Goal: Entertainment & Leisure: Consume media (video, audio)

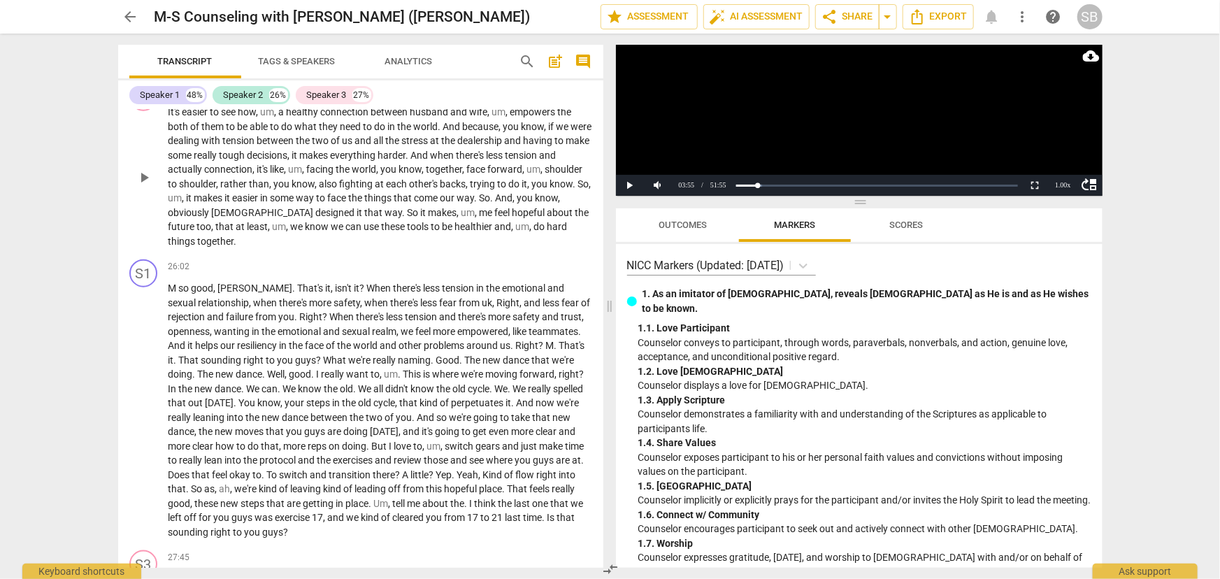
scroll to position [6145, 0]
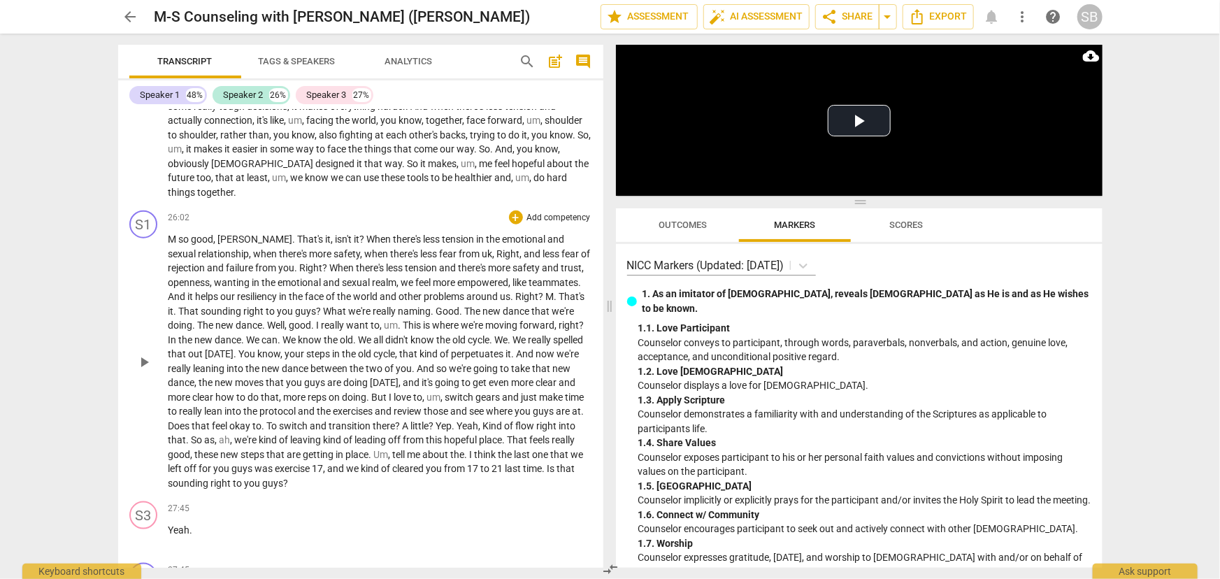
click at [417, 363] on span "." at bounding box center [415, 368] width 5 height 11
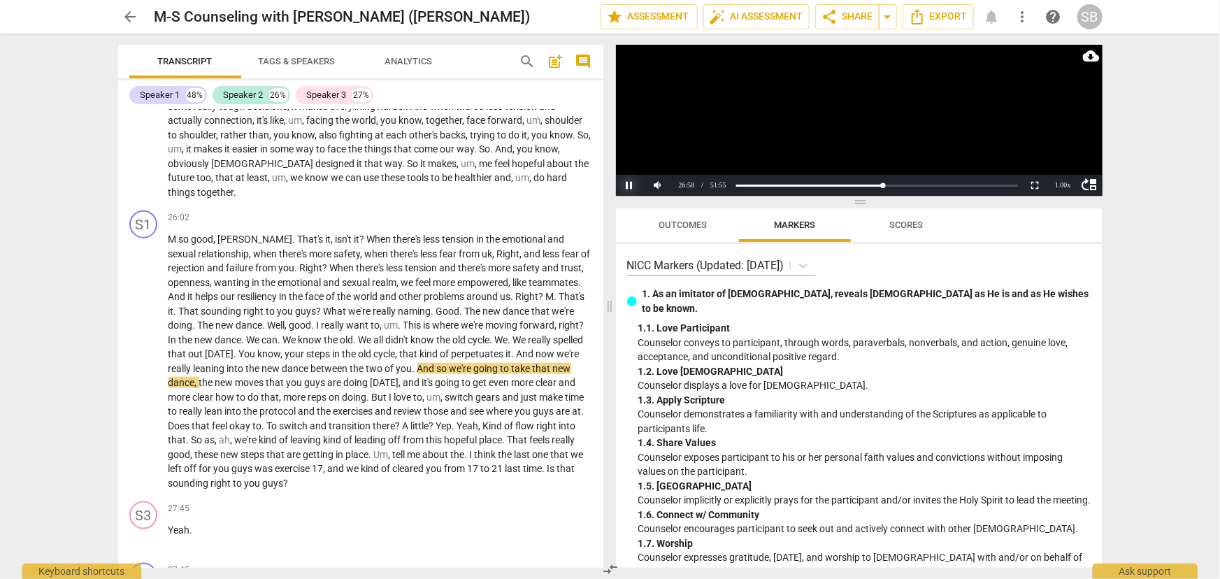
click at [594, 185] on button "Pause" at bounding box center [630, 185] width 28 height 21
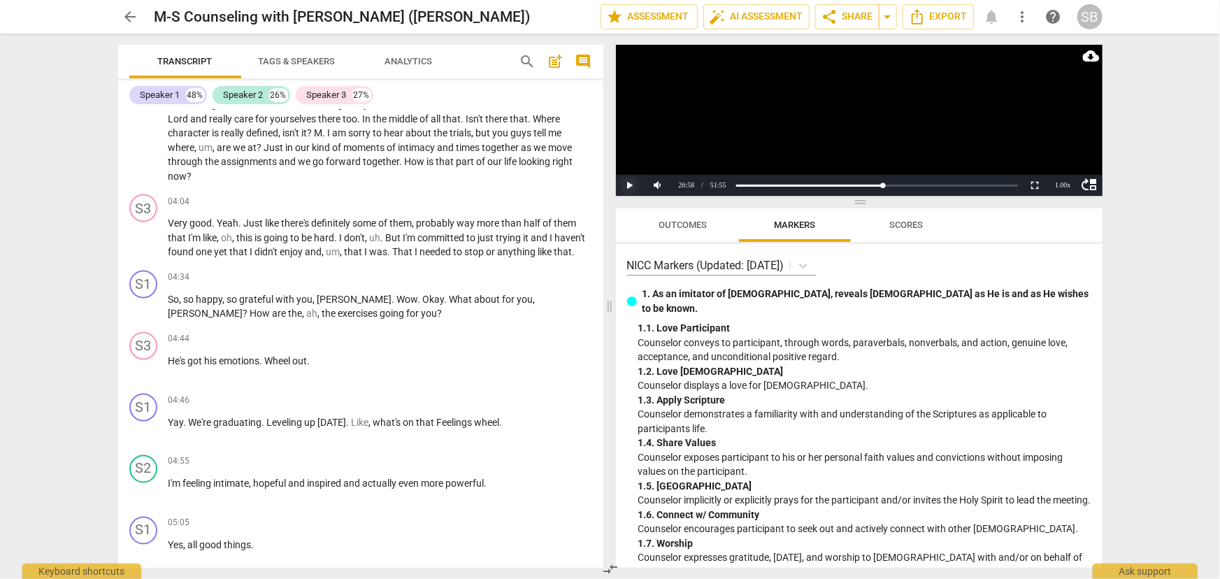
scroll to position [936, 0]
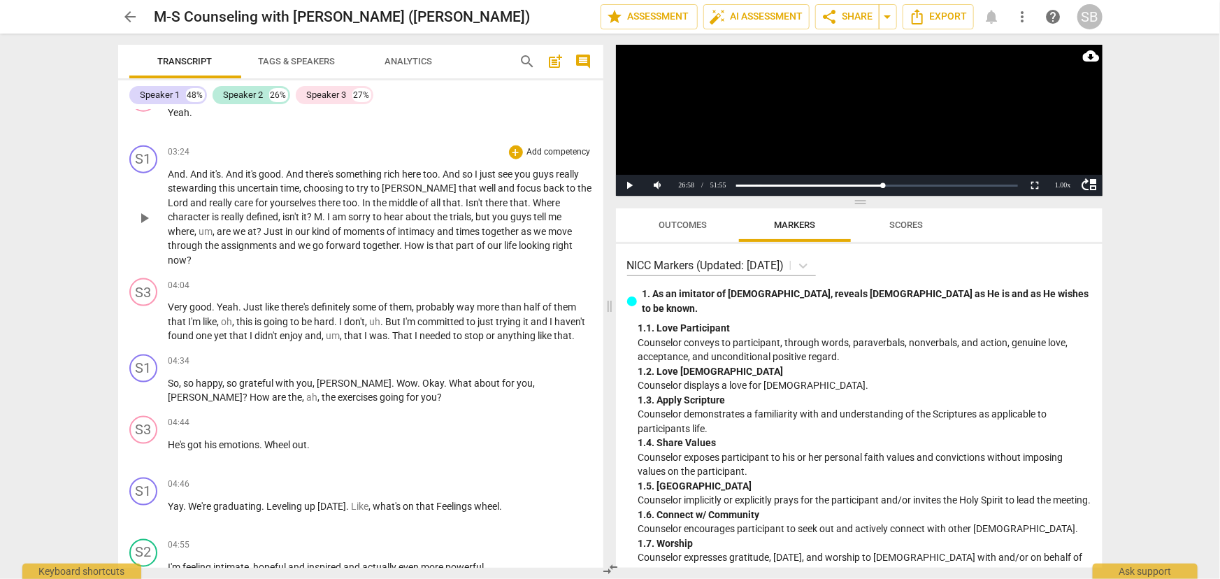
click at [387, 229] on span "of" at bounding box center [392, 231] width 11 height 11
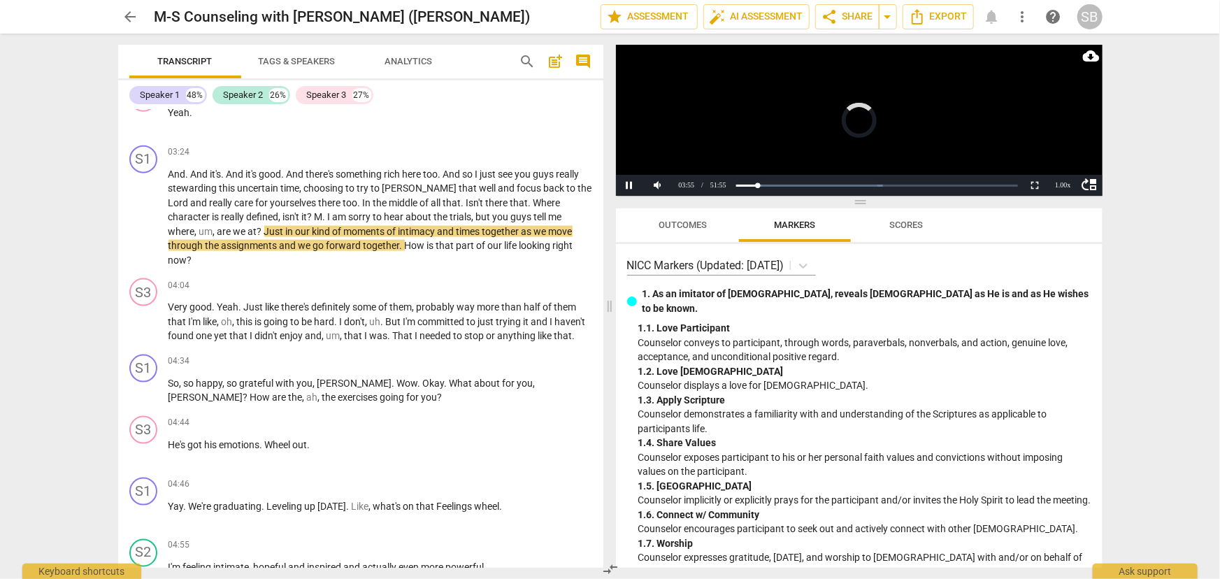
click at [594, 122] on video at bounding box center [859, 120] width 487 height 151
click at [171, 169] on span "And" at bounding box center [177, 174] width 17 height 11
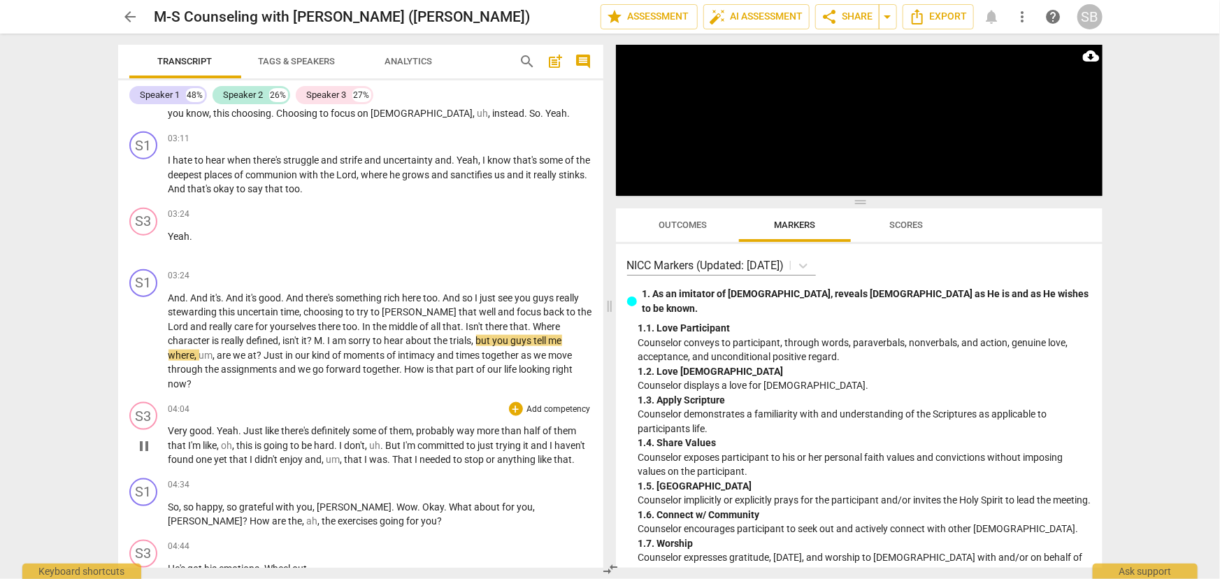
scroll to position [809, 0]
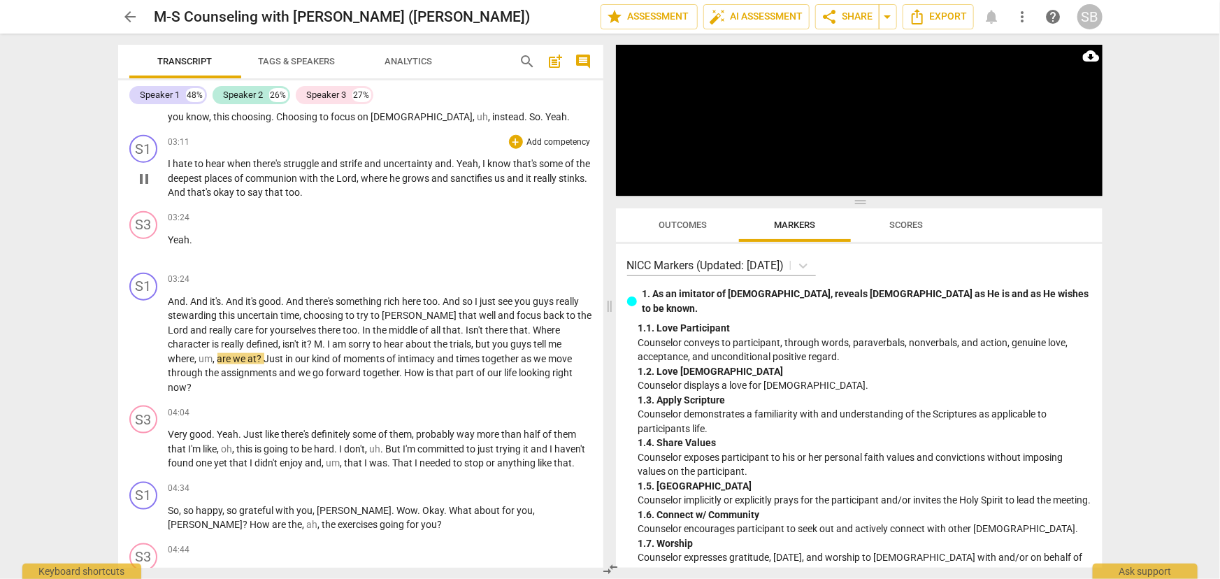
click at [173, 160] on span "hate" at bounding box center [184, 163] width 22 height 11
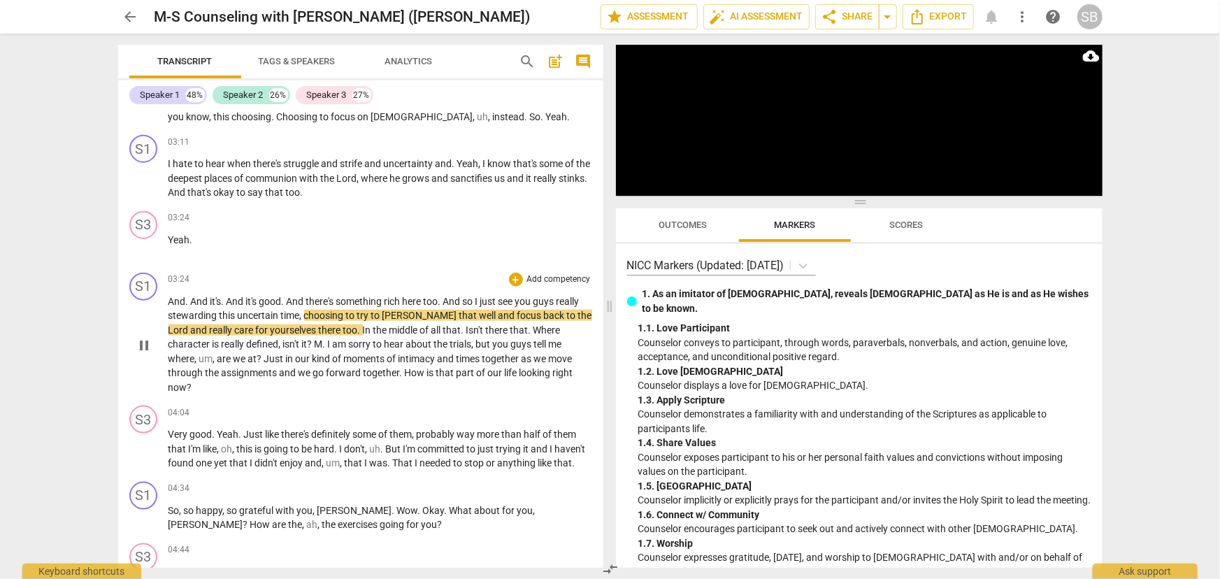
click at [454, 297] on span "And" at bounding box center [453, 301] width 20 height 11
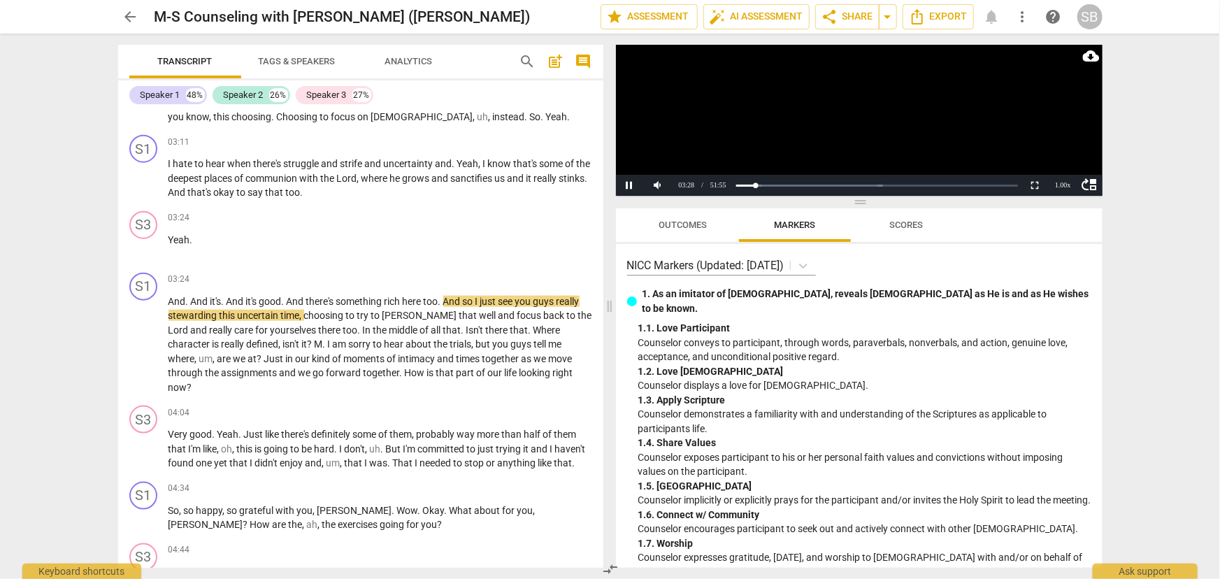
click at [594, 119] on video at bounding box center [859, 120] width 487 height 151
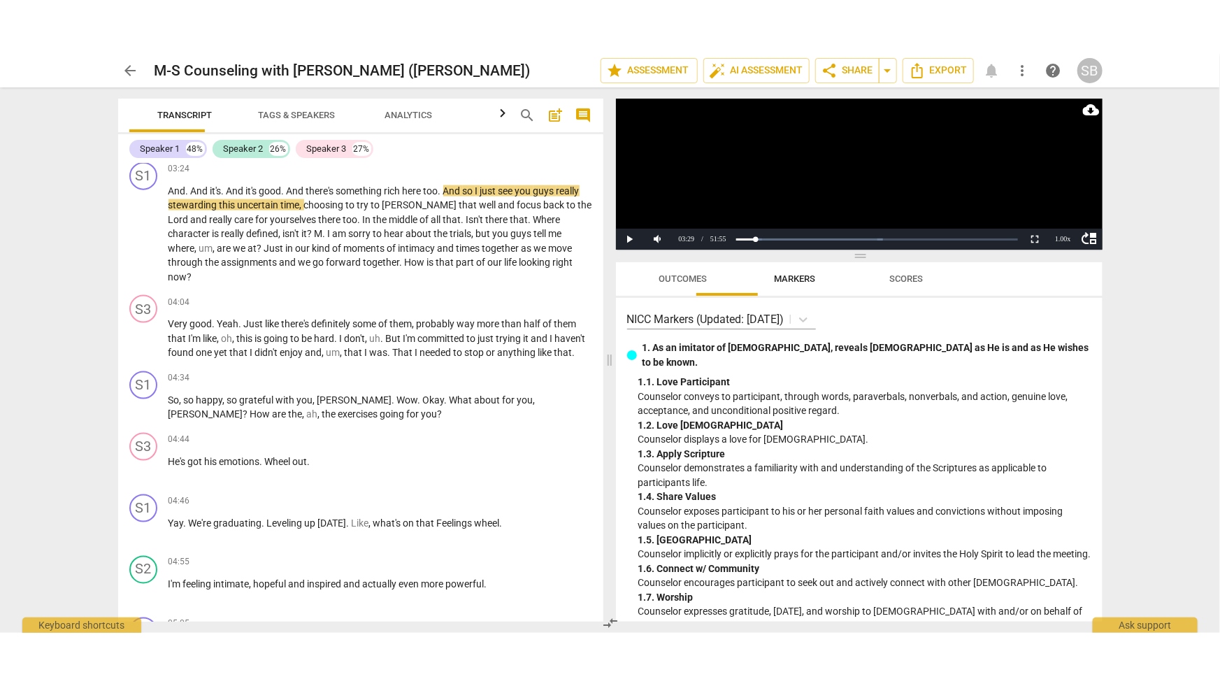
scroll to position [873, 0]
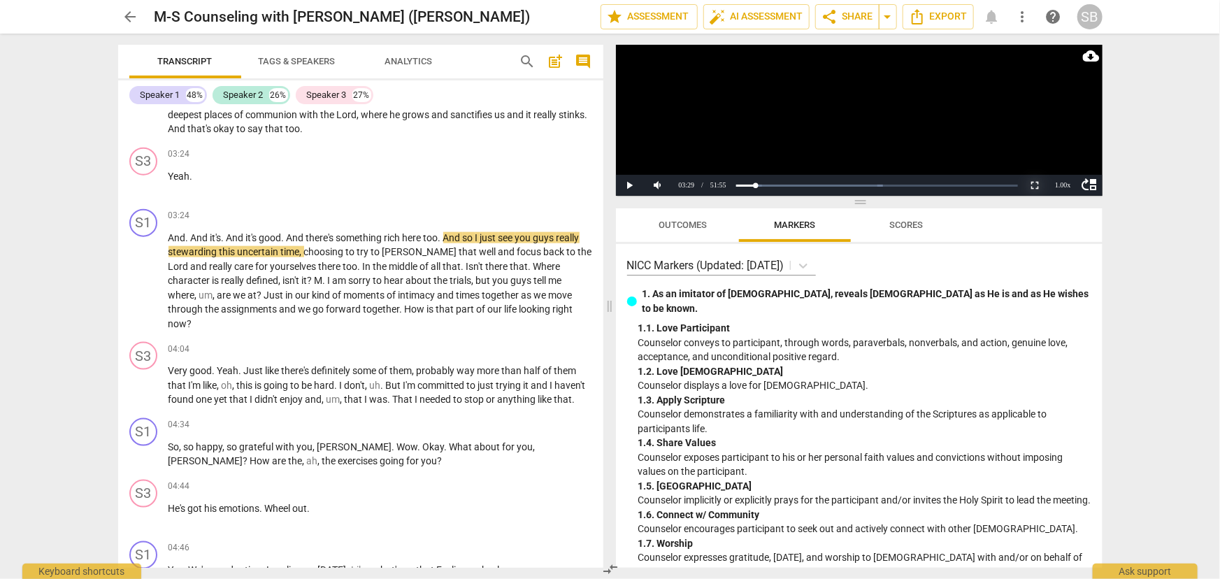
click at [594, 182] on button "Non-Fullscreen" at bounding box center [1036, 185] width 28 height 21
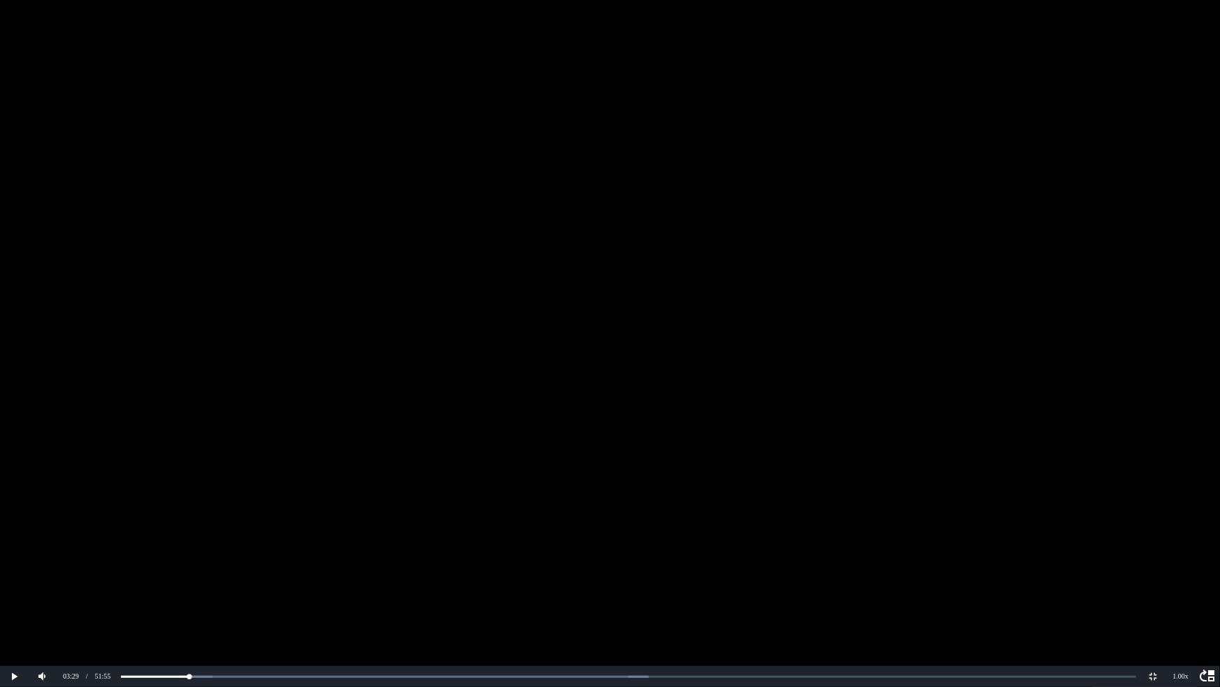
click at [594, 383] on video at bounding box center [610, 343] width 1220 height 687
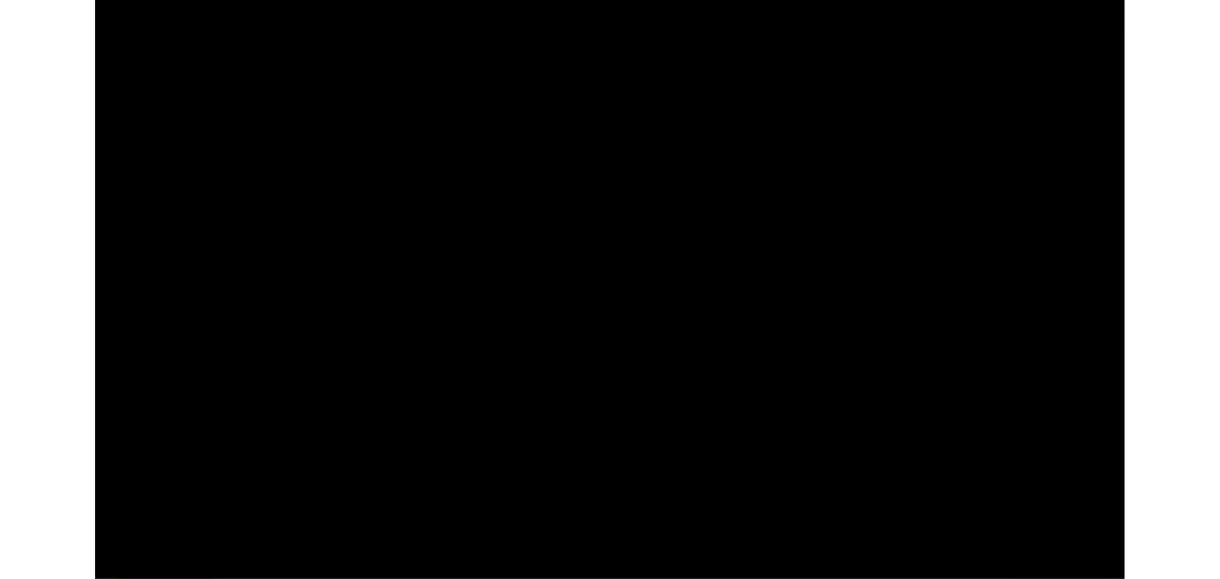
scroll to position [6082, 0]
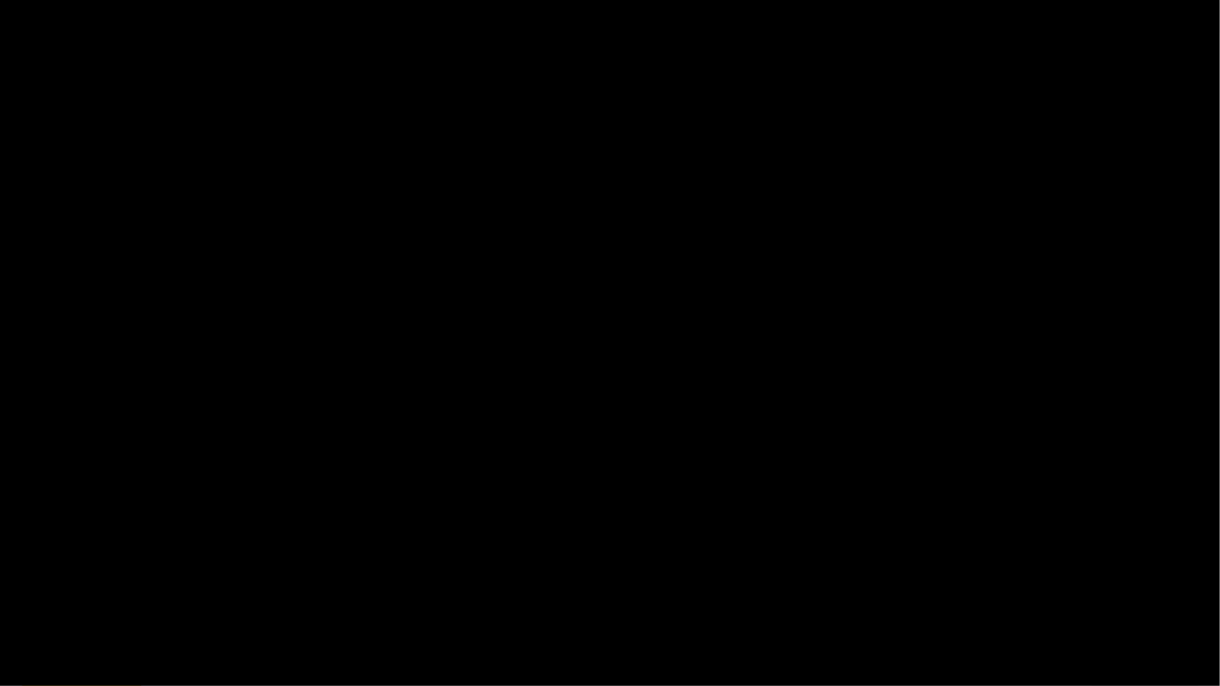
click at [594, 329] on video at bounding box center [610, 343] width 1220 height 686
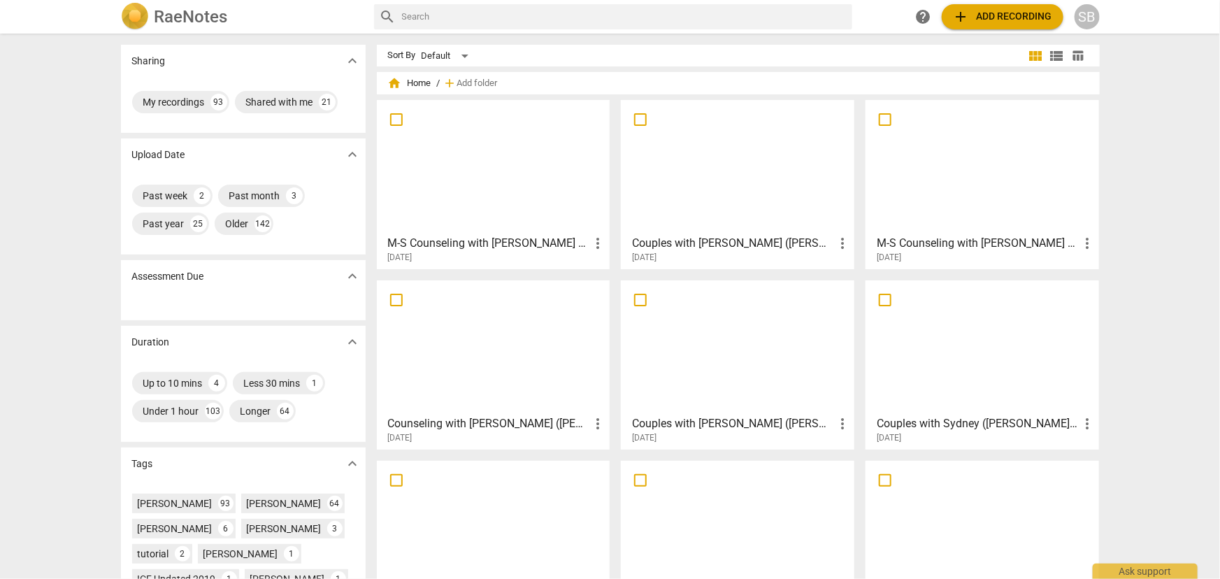
click at [508, 185] on div at bounding box center [494, 167] width 224 height 124
